Goal: Information Seeking & Learning: Compare options

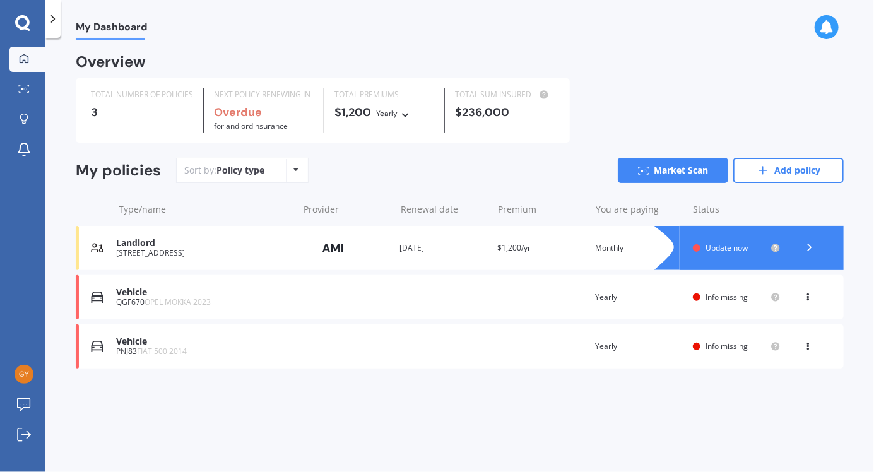
click at [781, 167] on link "Add policy" at bounding box center [789, 170] width 110 height 25
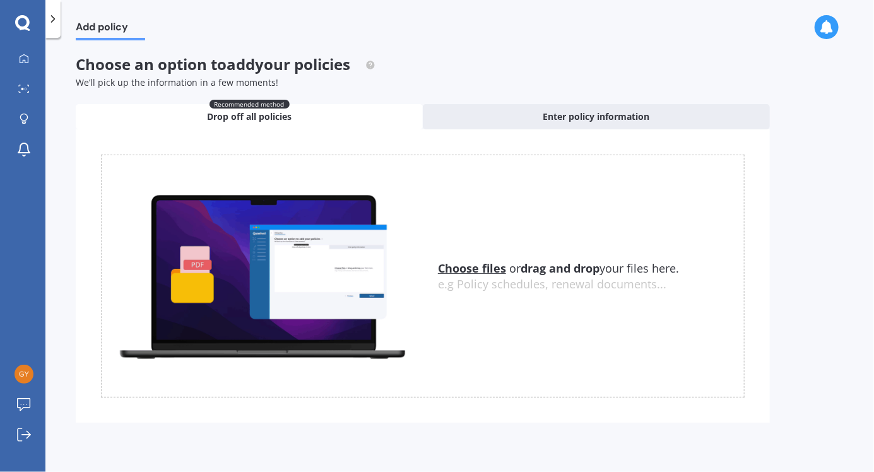
click at [17, 52] on link "My Dashboard" at bounding box center [27, 59] width 36 height 25
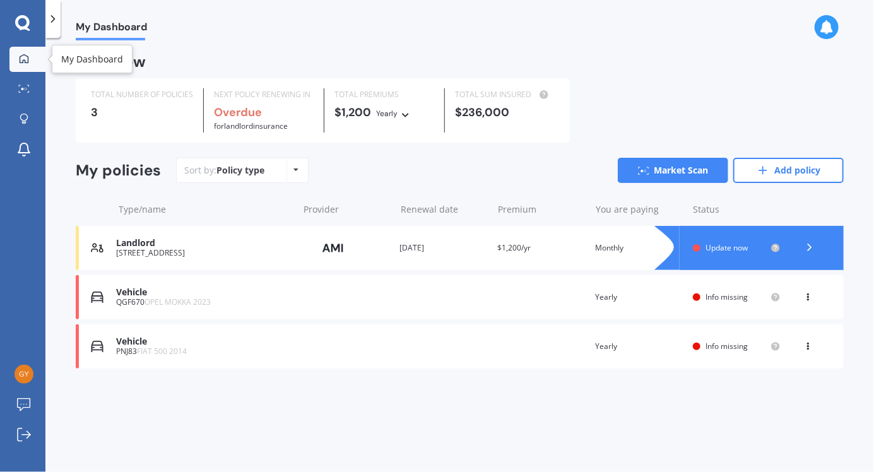
click at [811, 249] on polyline at bounding box center [810, 247] width 3 height 6
click at [672, 170] on link "Market Scan" at bounding box center [673, 170] width 110 height 25
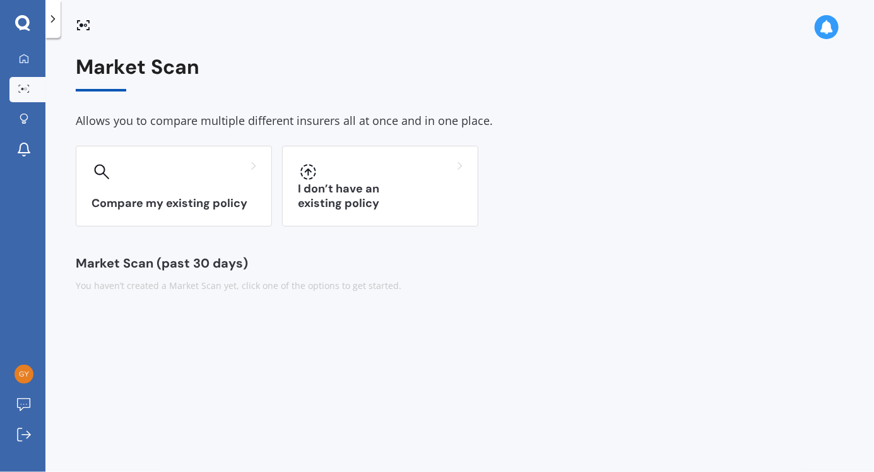
click at [430, 194] on div "I don’t have an existing policy" at bounding box center [380, 186] width 196 height 81
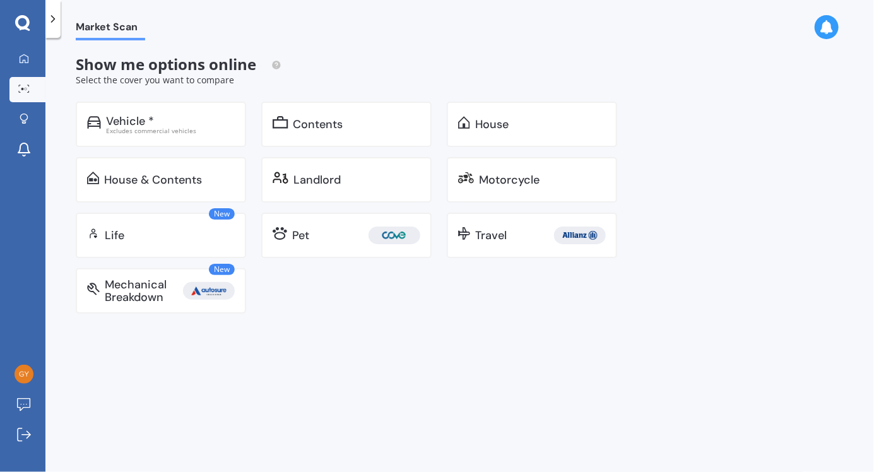
click at [182, 117] on div "Vehicle *" at bounding box center [170, 121] width 129 height 13
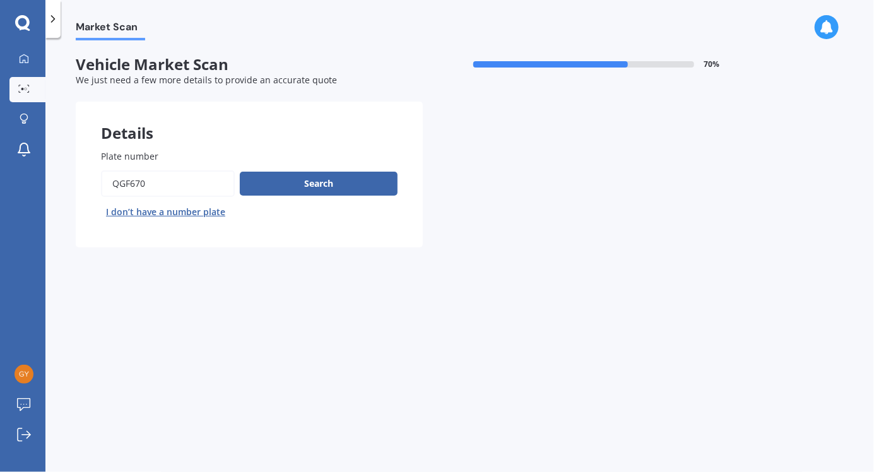
click at [175, 182] on input "Plate number" at bounding box center [168, 183] width 134 height 27
type input "Q"
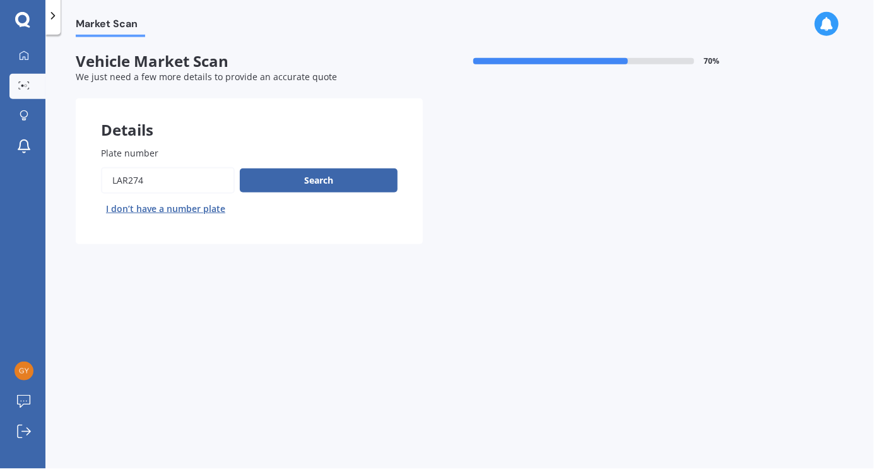
type input "Lar274"
click at [336, 182] on button "Search" at bounding box center [319, 184] width 158 height 24
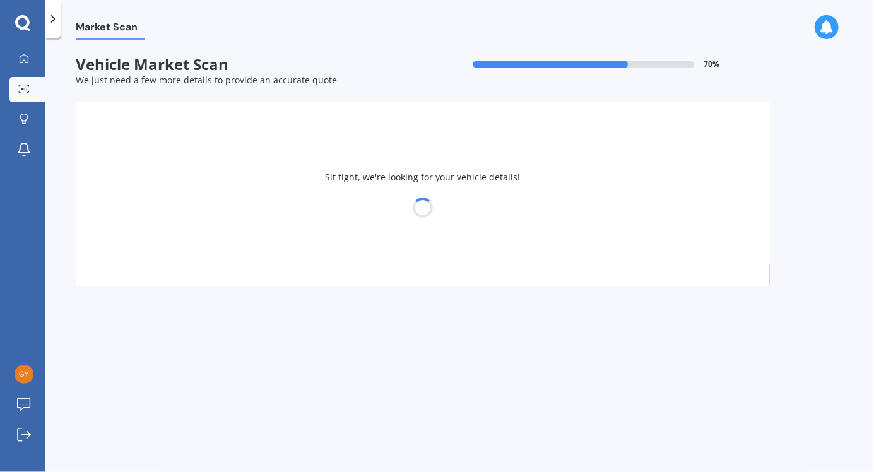
select select "FIAT"
select select "11"
select select "06"
select select "1966"
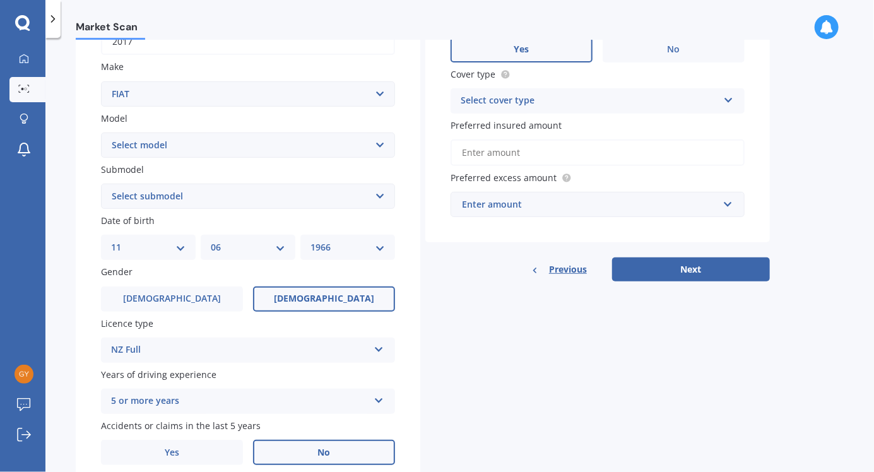
scroll to position [230, 0]
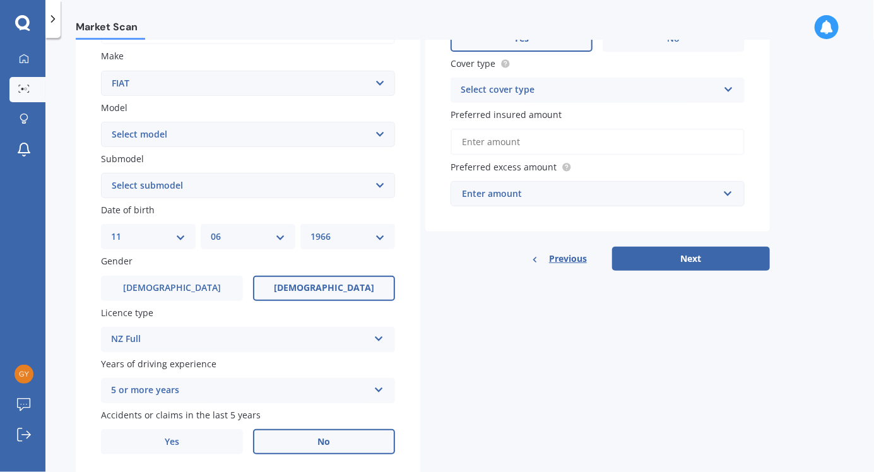
click at [357, 447] on label "No" at bounding box center [324, 441] width 142 height 25
click at [0, 0] on input "No" at bounding box center [0, 0] width 0 height 0
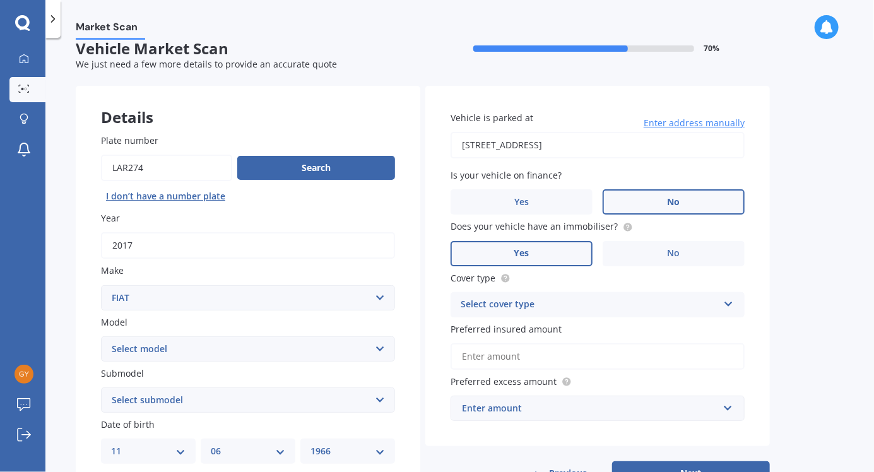
scroll to position [0, 0]
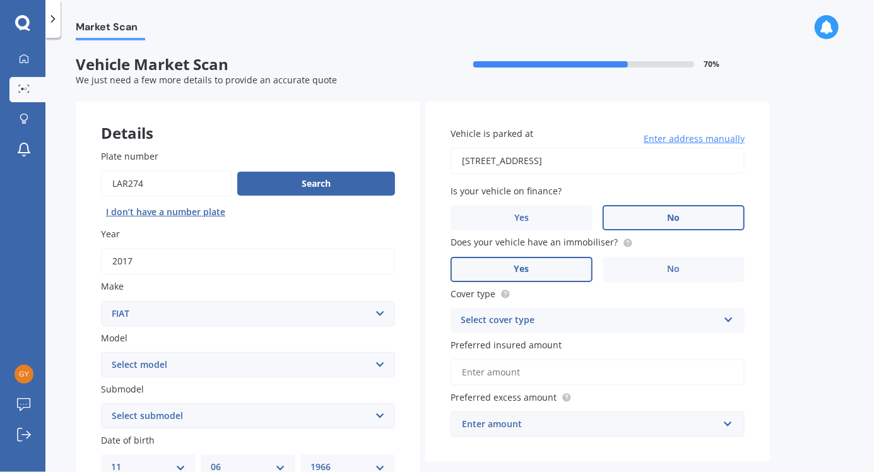
click at [631, 313] on div "Select cover type" at bounding box center [590, 320] width 258 height 15
click at [539, 392] on div "Third Party" at bounding box center [597, 390] width 293 height 23
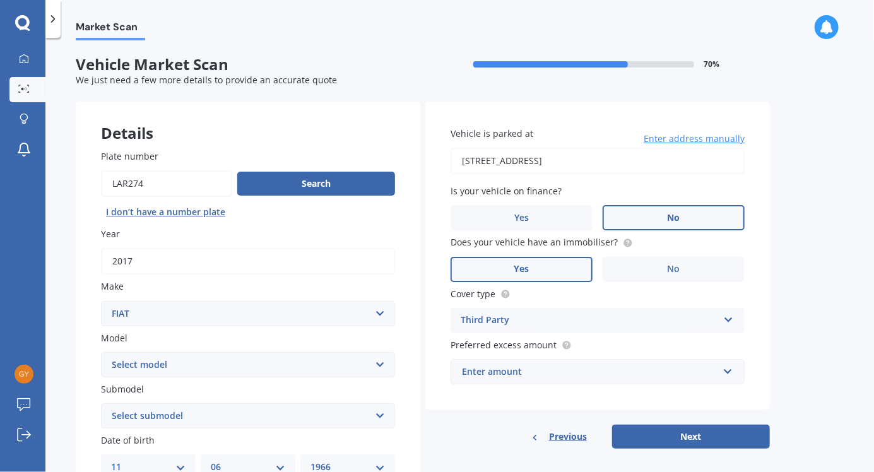
click at [569, 323] on div "Third Party" at bounding box center [590, 320] width 258 height 15
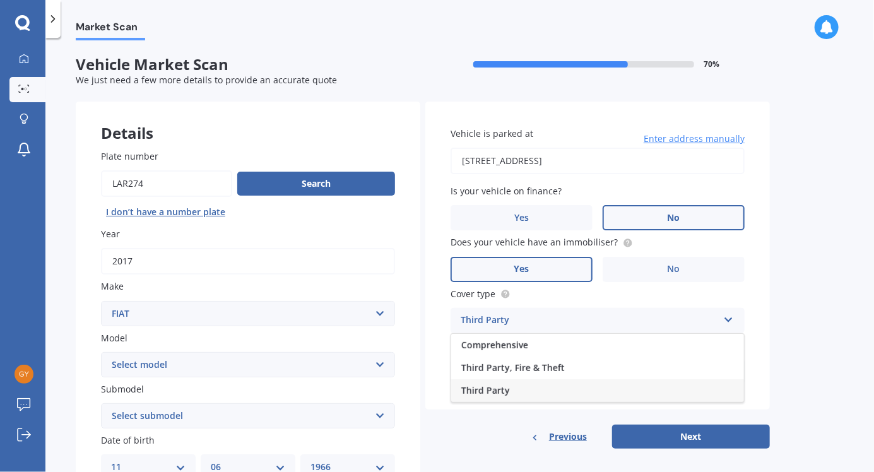
click at [552, 346] on div "Comprehensive" at bounding box center [597, 345] width 293 height 23
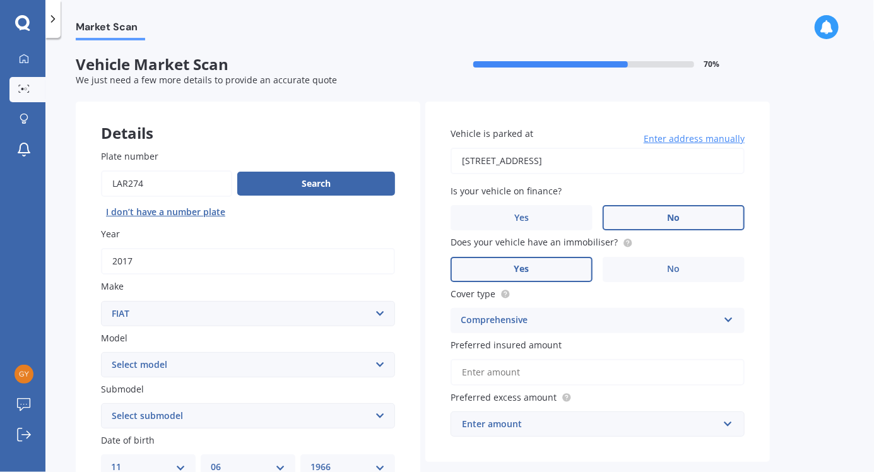
click at [583, 371] on input "Preferred insured amount" at bounding box center [598, 372] width 294 height 27
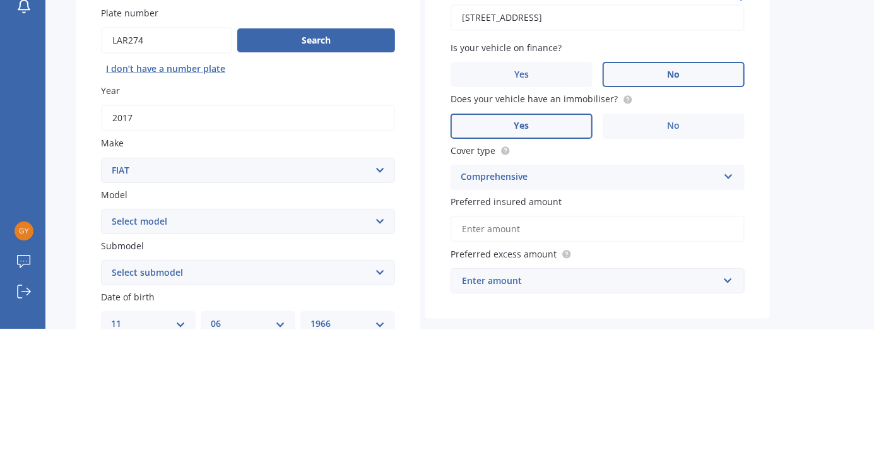
scroll to position [4, 0]
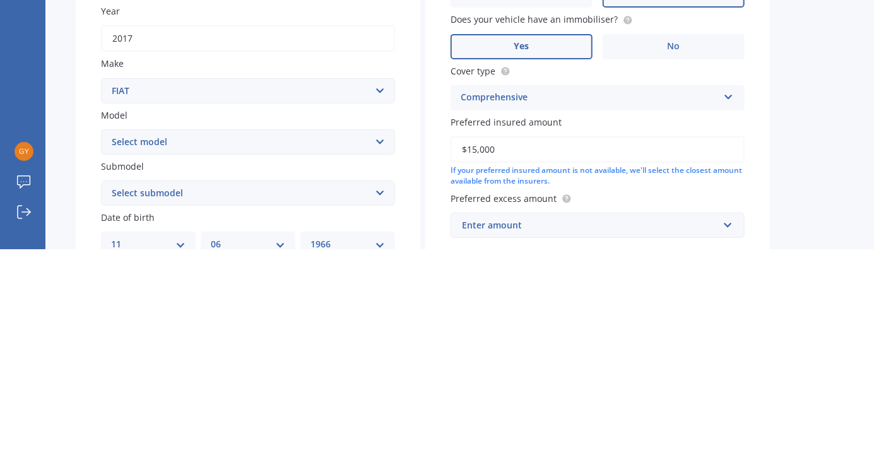
type input "$15,000"
click at [595, 441] on div "Enter amount" at bounding box center [590, 448] width 256 height 14
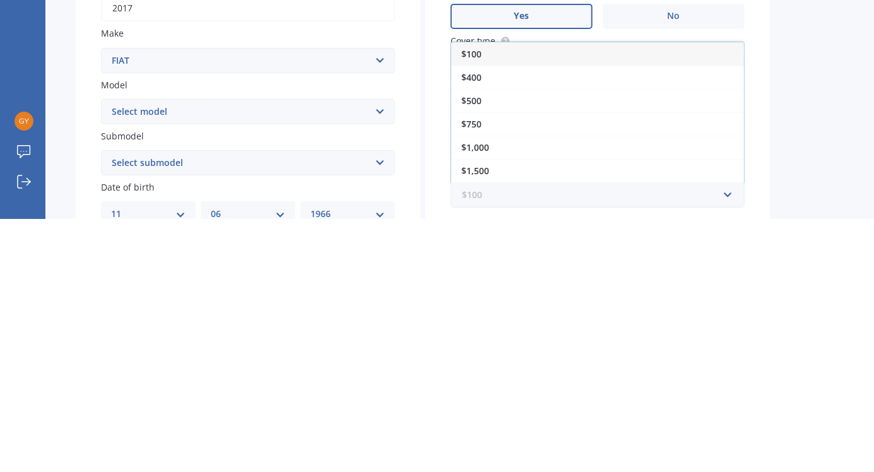
scroll to position [40, 0]
click at [476, 395] on span "$1,000" at bounding box center [476, 401] width 28 height 12
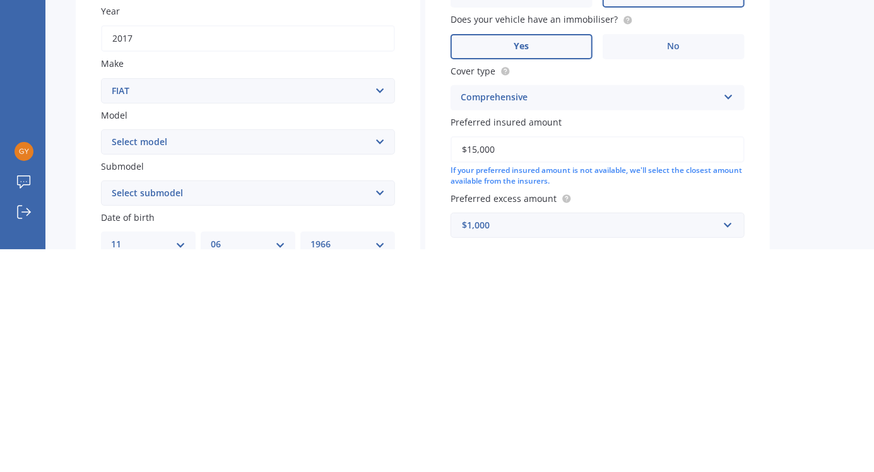
click at [534, 441] on div "$1,000" at bounding box center [590, 448] width 256 height 14
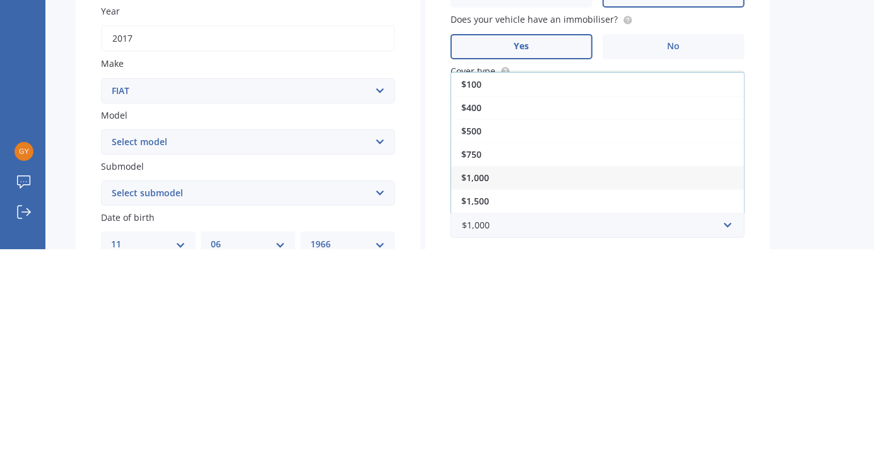
click at [475, 371] on span "$750" at bounding box center [472, 377] width 20 height 12
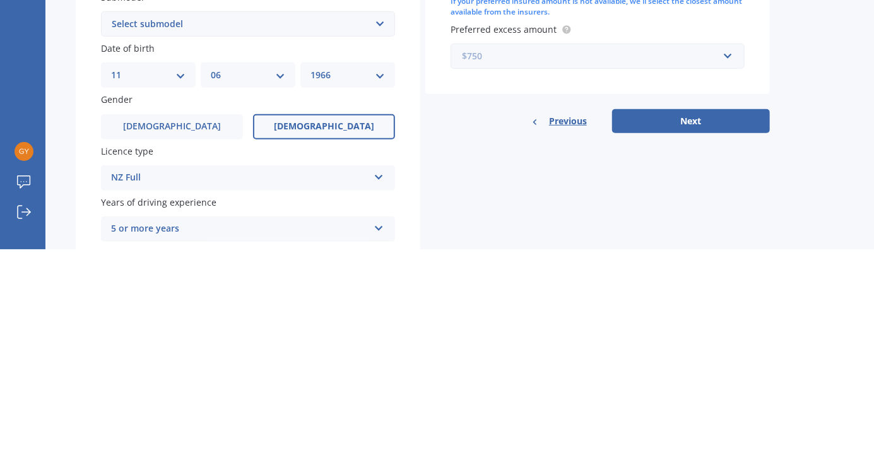
scroll to position [170, 0]
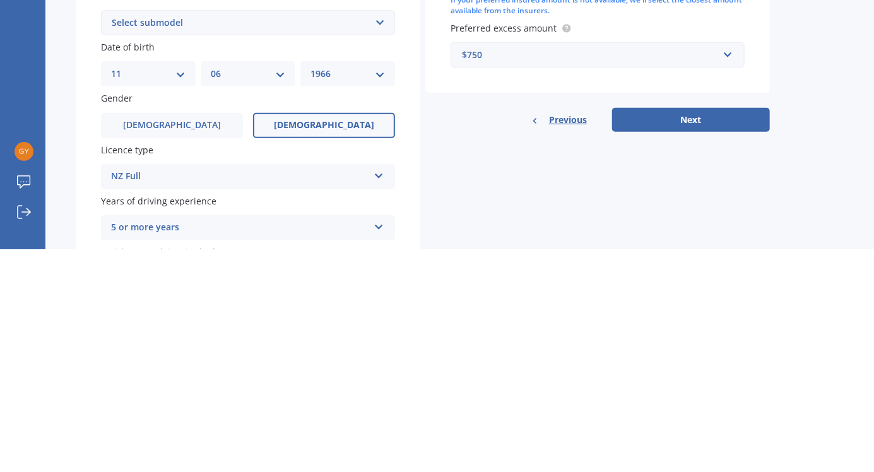
click at [691, 331] on button "Next" at bounding box center [691, 343] width 158 height 24
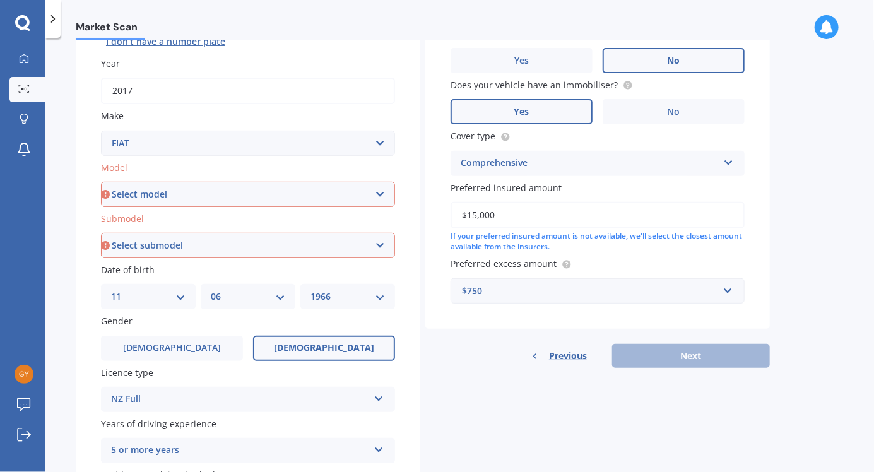
click at [328, 182] on select "Select model 124 128 130 131 132 500 Abarth Abarth 595 Brava Bravo Citivan City…" at bounding box center [248, 194] width 294 height 25
select select "500"
click at [101, 182] on select "Select model 124 128 130 131 132 500 Abarth Abarth 595 Brava Bravo Citivan City…" at bounding box center [248, 194] width 294 height 25
click at [279, 417] on label "Years of driving experience" at bounding box center [245, 423] width 289 height 13
click at [343, 233] on select "Select submodel (All) e" at bounding box center [248, 245] width 294 height 25
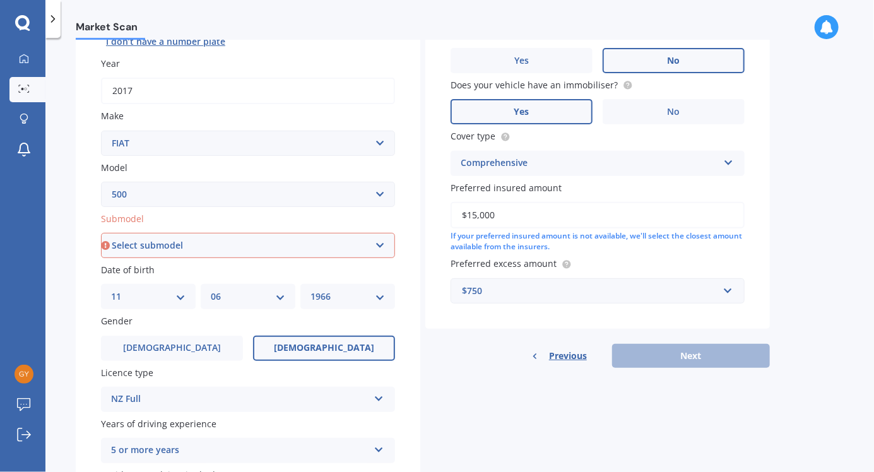
click at [339, 233] on select "Select submodel (All) e" at bounding box center [248, 245] width 294 height 25
click at [337, 233] on select "Select submodel (All) e" at bounding box center [248, 245] width 294 height 25
select select "(ALL)"
click at [101, 233] on select "Select submodel (All) e" at bounding box center [248, 245] width 294 height 25
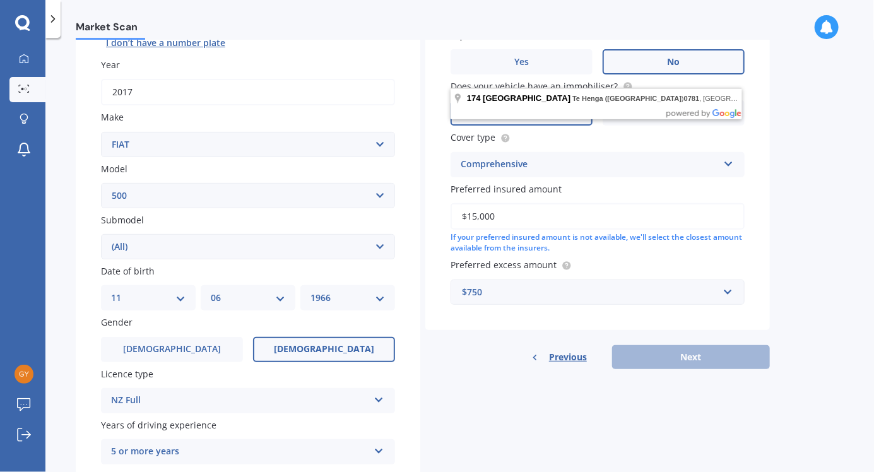
scroll to position [170, 0]
click at [379, 182] on select "Select model 124 128 130 131 132 500 Abarth Abarth 595 Brava Bravo Citivan City…" at bounding box center [248, 194] width 294 height 25
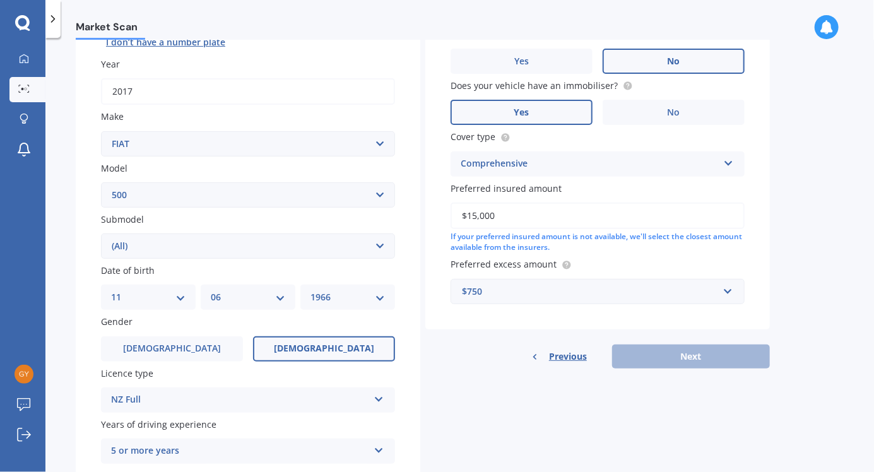
click at [268, 182] on select "Select model 124 128 130 131 132 500 Abarth Abarth 595 Brava Bravo Citivan City…" at bounding box center [248, 194] width 294 height 25
click at [278, 182] on select "Select model 124 128 130 131 132 500 Abarth Abarth 595 Brava Bravo Citivan City…" at bounding box center [248, 194] width 294 height 25
click at [275, 182] on select "Select model 124 128 130 131 132 500 Abarth Abarth 595 Brava Bravo Citivan City…" at bounding box center [248, 194] width 294 height 25
click at [371, 182] on select "Select model 124 128 130 131 132 500 Abarth Abarth 595 Brava Bravo Citivan City…" at bounding box center [248, 194] width 294 height 25
click at [386, 182] on select "Select model 124 128 130 131 132 500 Abarth Abarth 595 Brava Bravo Citivan City…" at bounding box center [248, 194] width 294 height 25
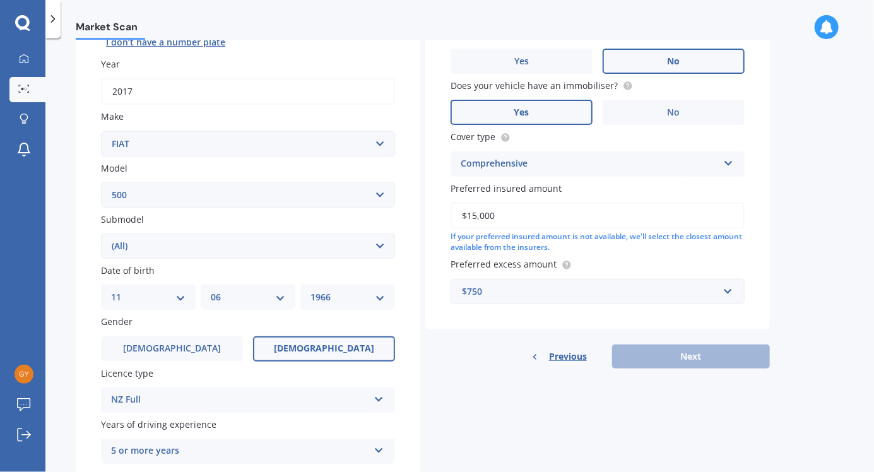
select select "X 1/9"
click at [101, 182] on select "Select model 124 128 130 131 132 500 Abarth Abarth 595 Brava Bravo Citivan City…" at bounding box center [248, 194] width 294 height 25
select select
click at [576, 347] on span "Previous" at bounding box center [568, 356] width 38 height 19
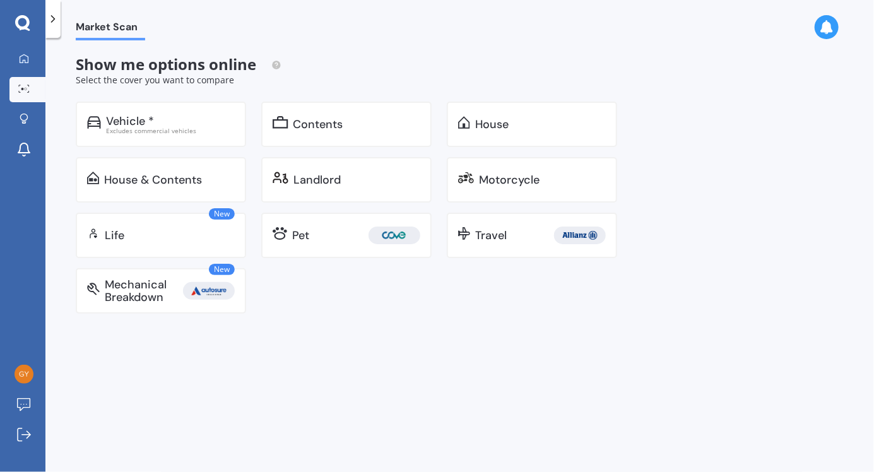
click at [570, 318] on div "Market Scan Show me options online Select the cover you want to compare Vehicle…" at bounding box center [459, 257] width 829 height 434
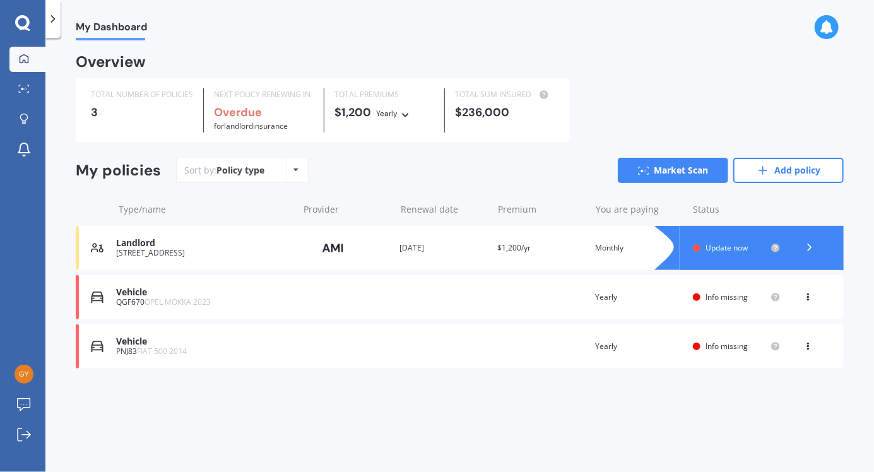
click at [664, 167] on link "Market Scan" at bounding box center [673, 170] width 110 height 25
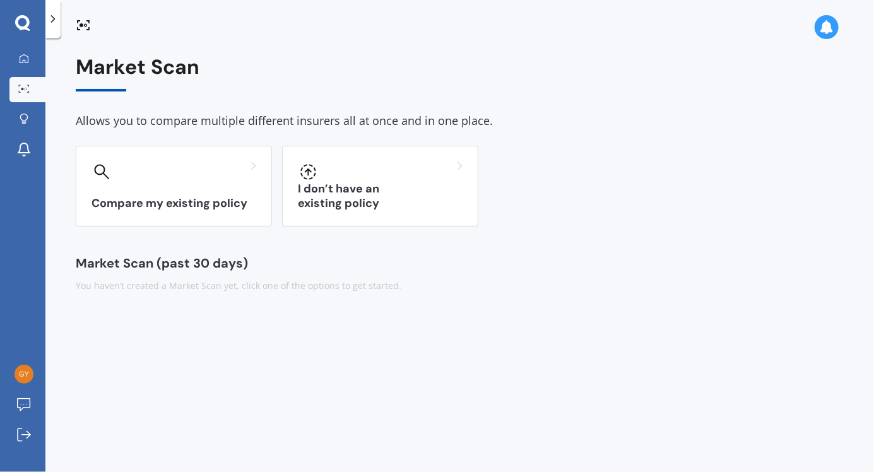
click at [222, 199] on h3 "Compare my existing policy" at bounding box center [174, 203] width 165 height 15
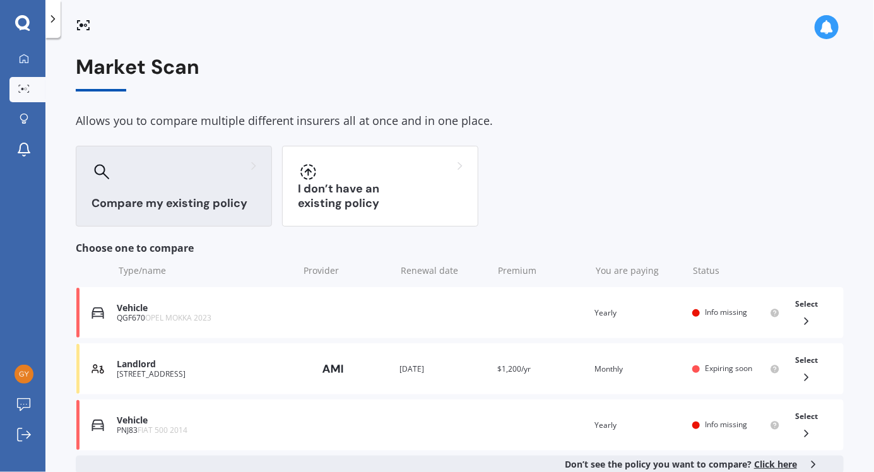
click at [379, 202] on h3 "I don’t have an existing policy" at bounding box center [380, 196] width 165 height 29
